Goal: Navigation & Orientation: Find specific page/section

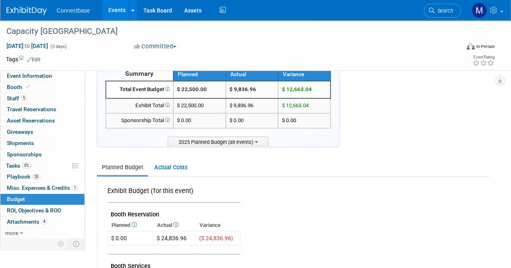
scroll to position [20, 0]
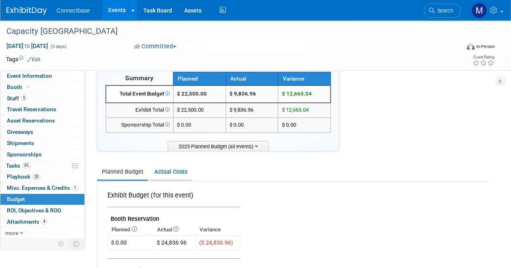
click at [178, 174] on link "Actual Costs" at bounding box center [170, 172] width 42 height 15
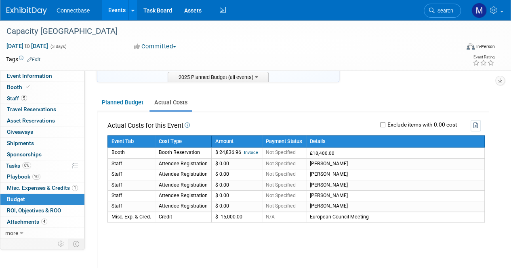
scroll to position [81, 0]
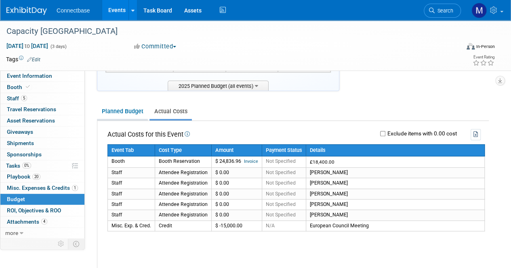
click at [124, 113] on link "Planned Budget" at bounding box center [122, 111] width 51 height 15
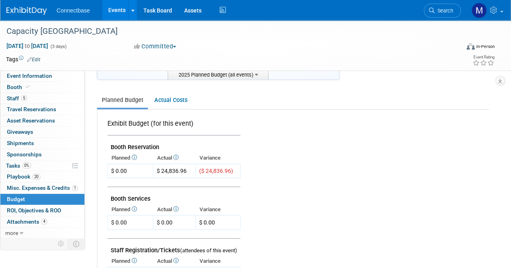
scroll to position [87, 0]
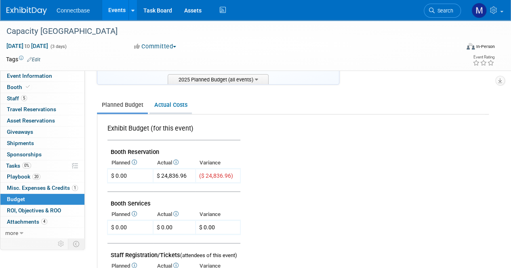
click at [175, 105] on link "Actual Costs" at bounding box center [170, 105] width 42 height 15
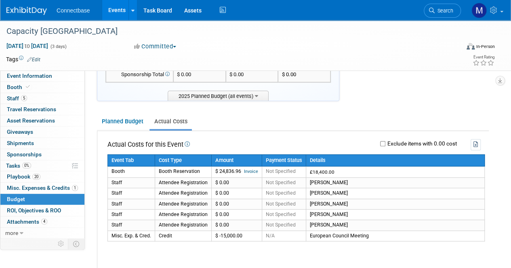
scroll to position [41, 0]
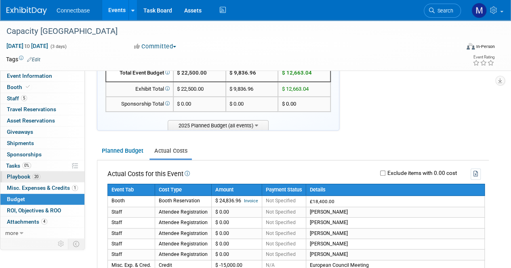
click at [27, 174] on span "Playbook 20" at bounding box center [24, 177] width 34 height 6
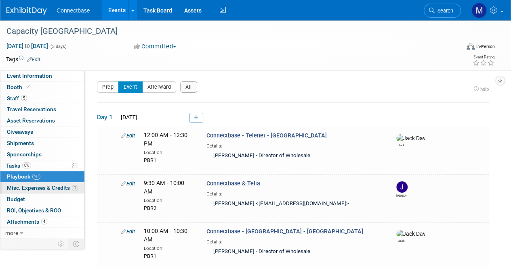
click at [33, 187] on span "Misc. Expenses & Credits 1" at bounding box center [42, 188] width 71 height 6
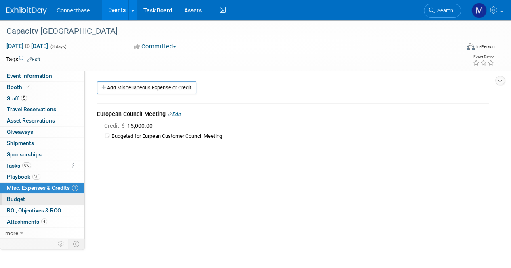
click at [20, 198] on span "Budget" at bounding box center [16, 199] width 18 height 6
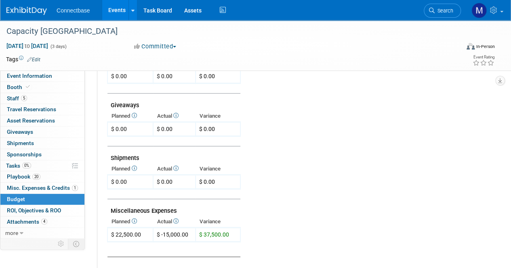
scroll to position [315, 0]
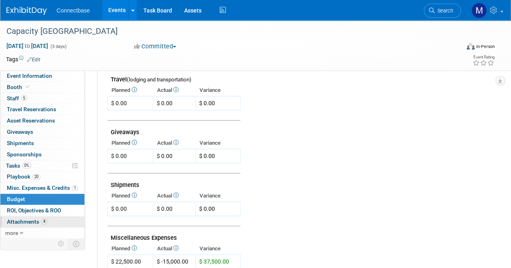
click at [21, 219] on span "Attachments 4" at bounding box center [27, 222] width 40 height 6
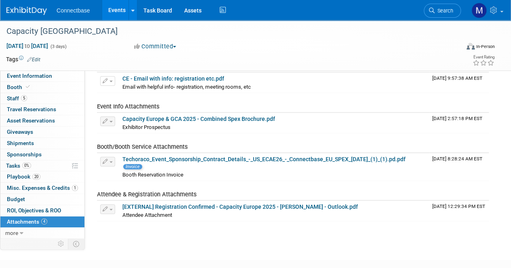
scroll to position [45, 0]
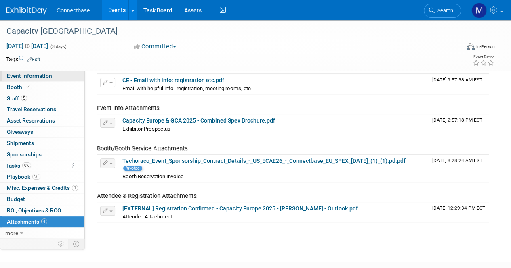
click at [25, 74] on span "Event Information" at bounding box center [29, 76] width 45 height 6
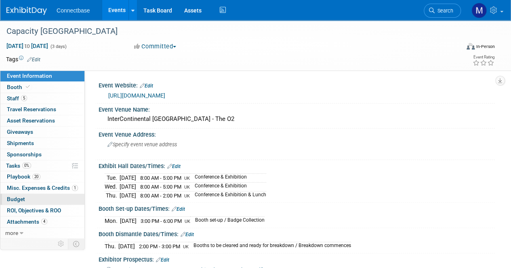
click at [16, 196] on span "Budget" at bounding box center [16, 199] width 18 height 6
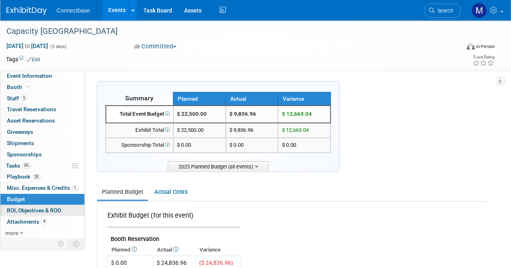
click at [33, 208] on span "ROI, Objectives & ROO 0" at bounding box center [34, 211] width 54 height 6
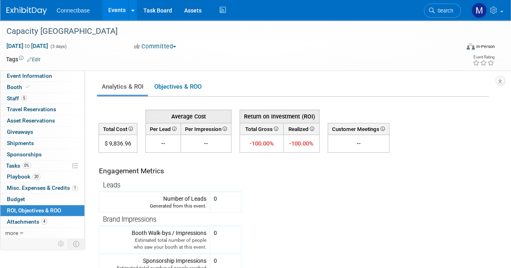
click at [33, 208] on span "ROI, Objectives & ROO 0" at bounding box center [34, 211] width 54 height 6
click at [19, 196] on span "Budget" at bounding box center [16, 199] width 18 height 6
